Goal: Find specific fact

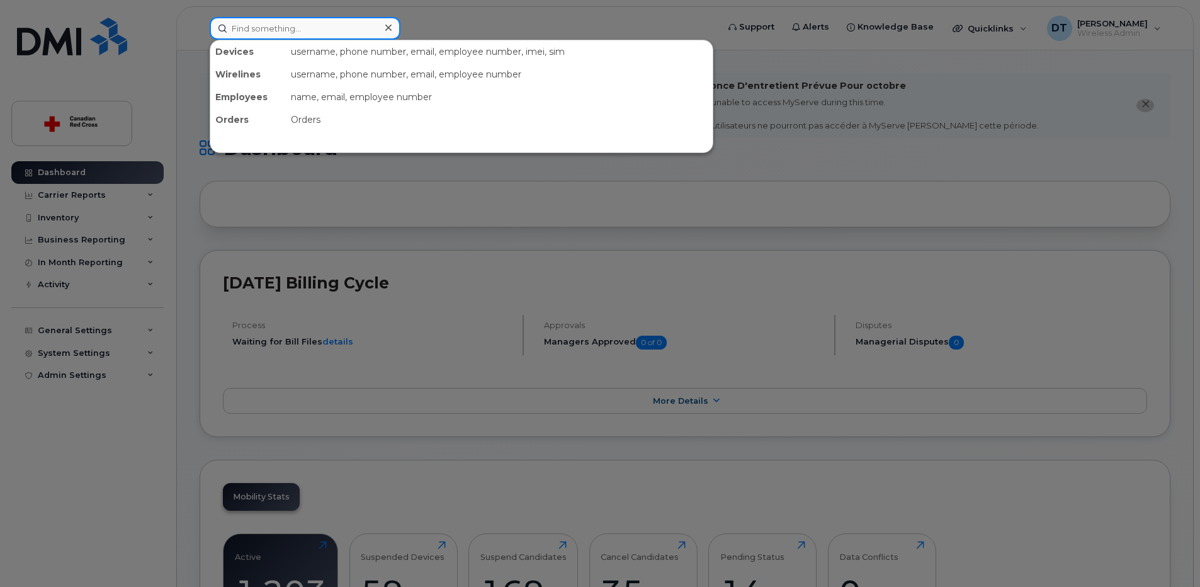
click at [335, 31] on input at bounding box center [305, 28] width 191 height 23
paste input "[PERSON_NAME]"
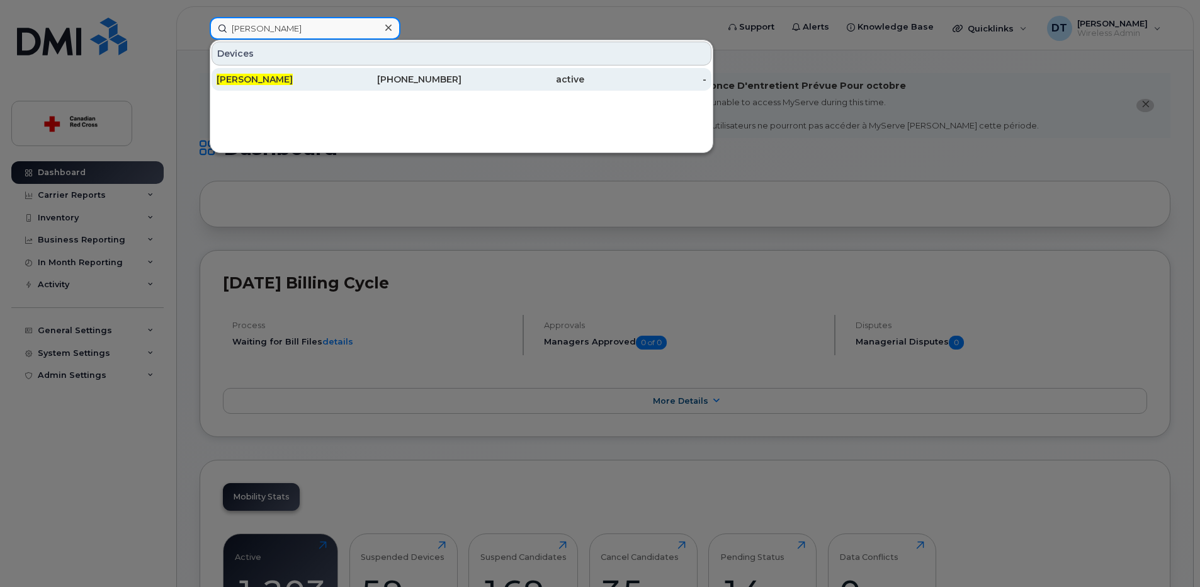
type input "[PERSON_NAME]"
click at [326, 71] on div "[PERSON_NAME]" at bounding box center [278, 79] width 123 height 23
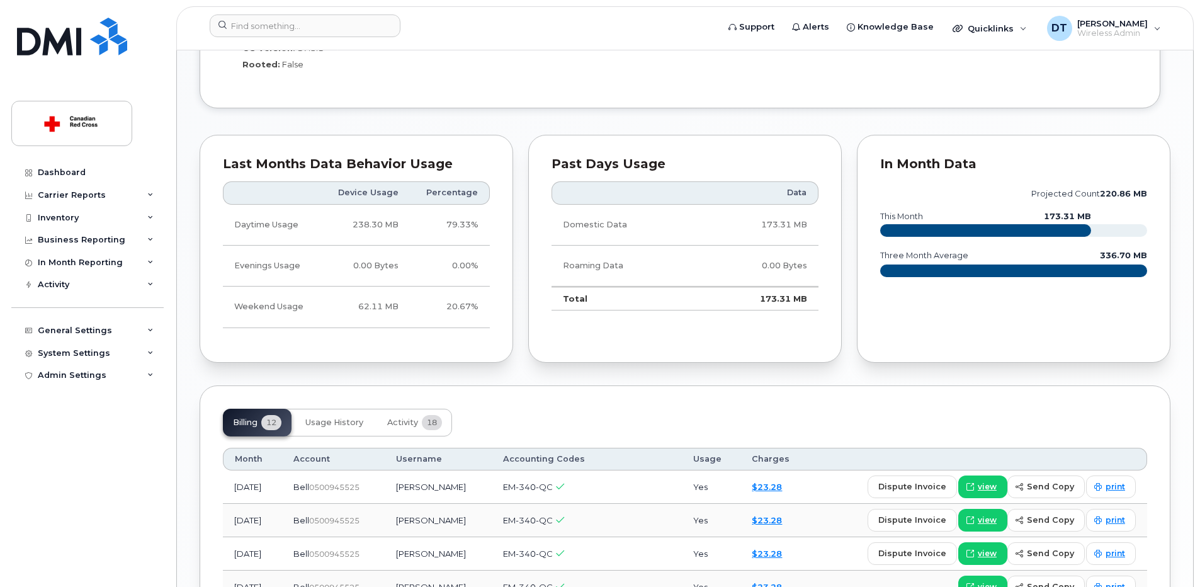
scroll to position [1008, 0]
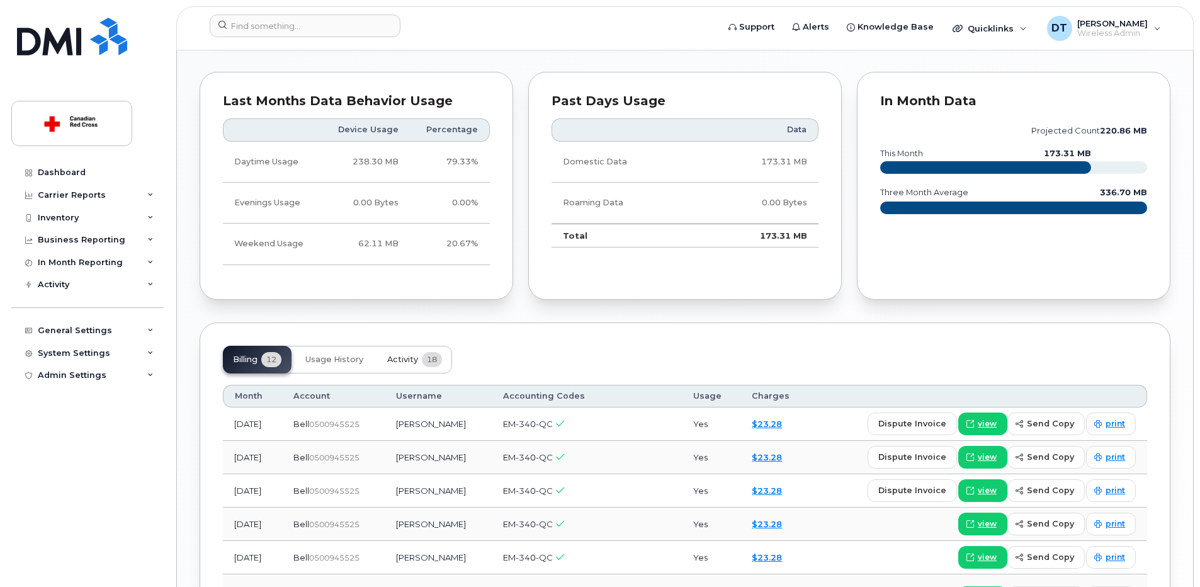
click at [411, 356] on span "Activity" at bounding box center [402, 360] width 31 height 10
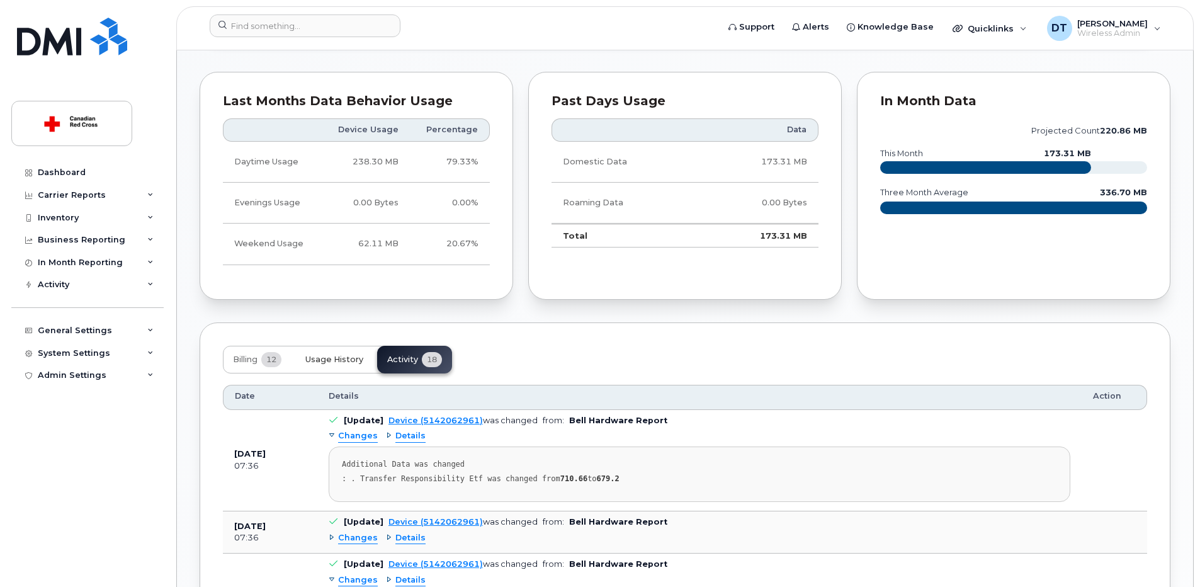
click at [347, 357] on span "Usage History" at bounding box center [334, 360] width 58 height 10
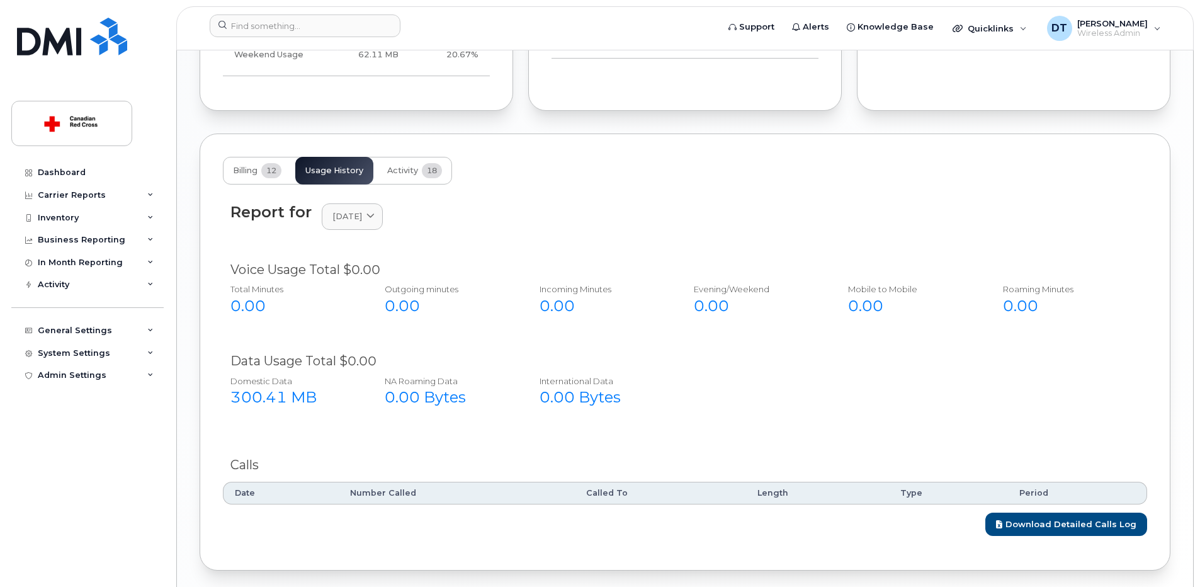
scroll to position [1243, 0]
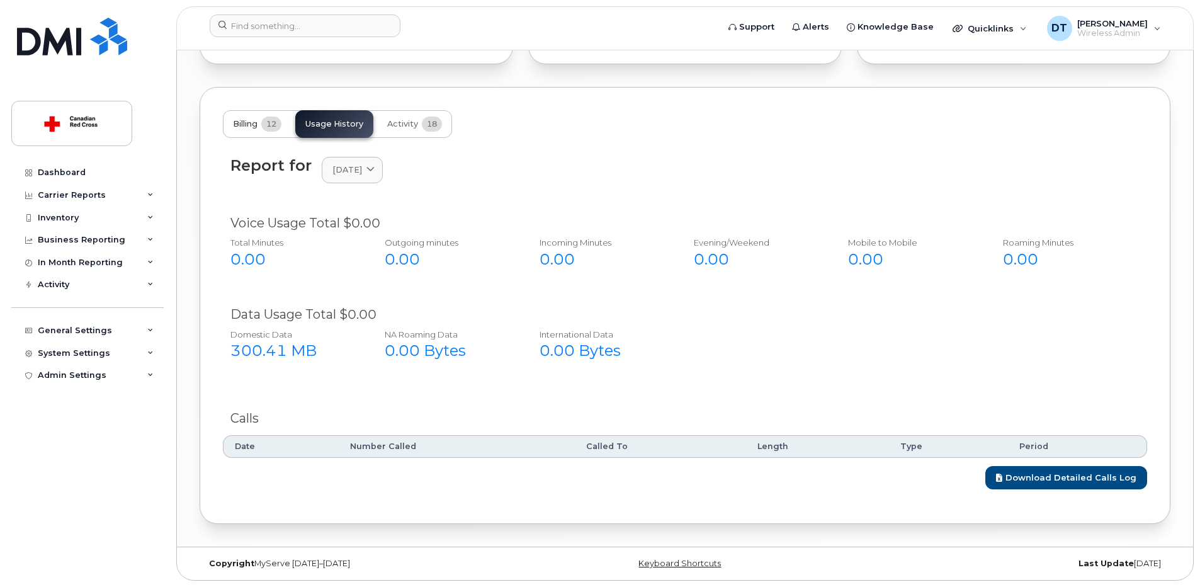
click at [247, 119] on span "Billing" at bounding box center [245, 124] width 25 height 10
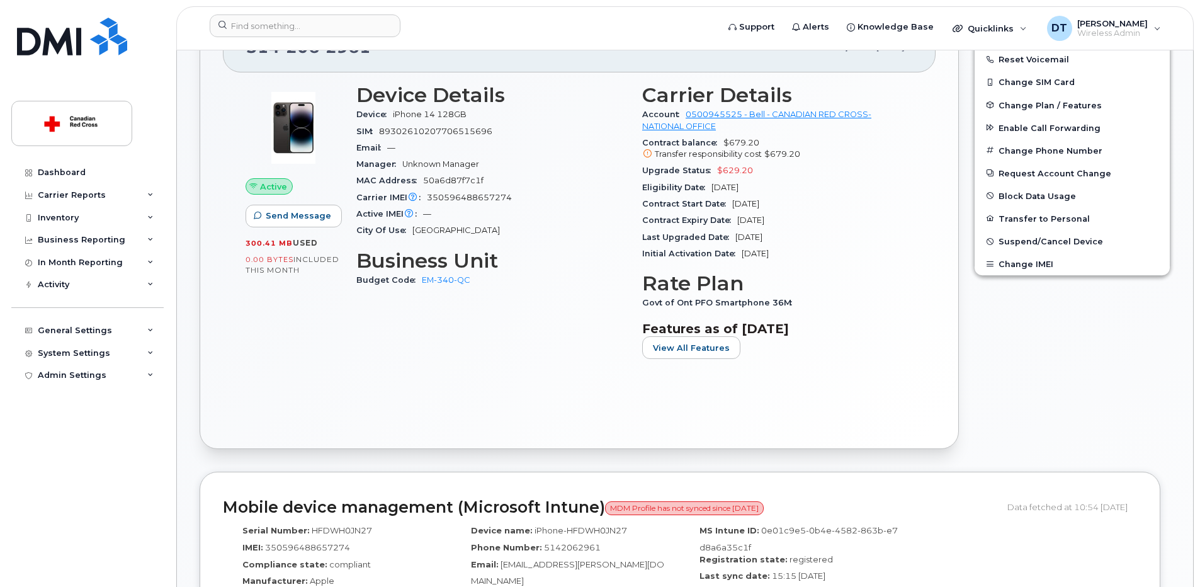
scroll to position [298, 0]
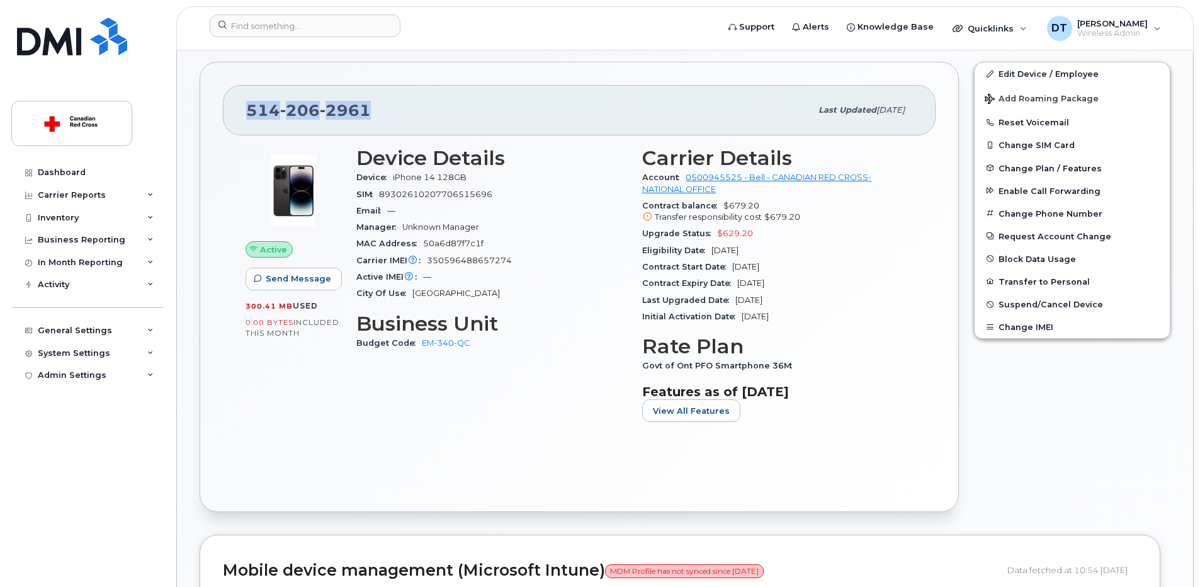
drag, startPoint x: 367, startPoint y: 111, endPoint x: 242, endPoint y: 115, distance: 125.4
click at [242, 115] on div "[PHONE_NUMBER] Last updated [DATE]" at bounding box center [579, 110] width 713 height 50
copy span "[PHONE_NUMBER]"
